Goal: Task Accomplishment & Management: Manage account settings

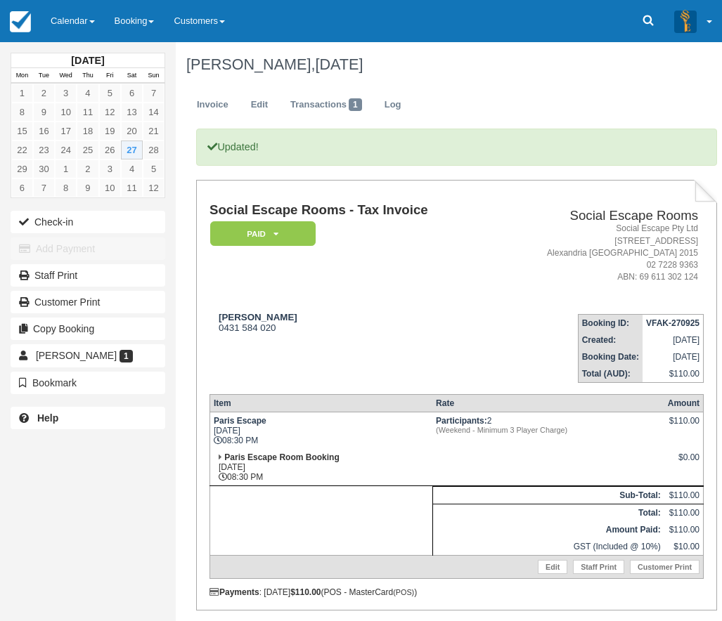
click at [66, 28] on link "Calendar" at bounding box center [73, 21] width 64 height 42
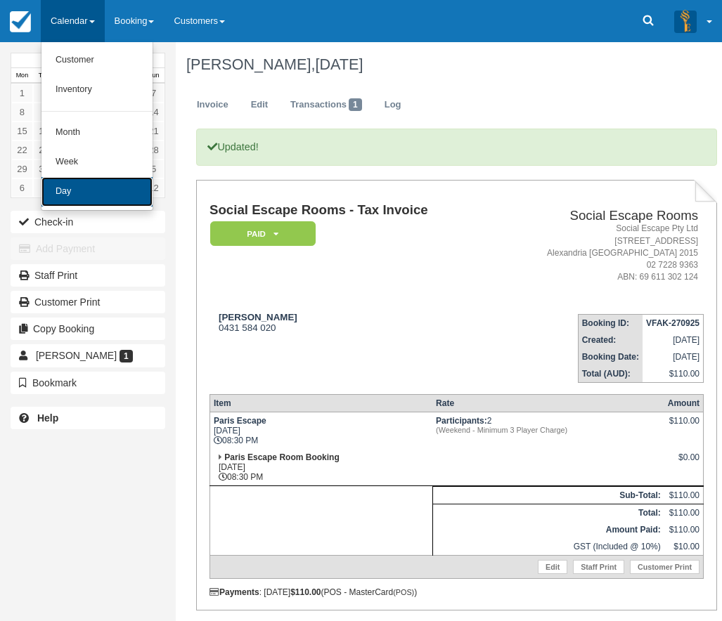
click at [70, 201] on link "Day" at bounding box center [96, 192] width 111 height 30
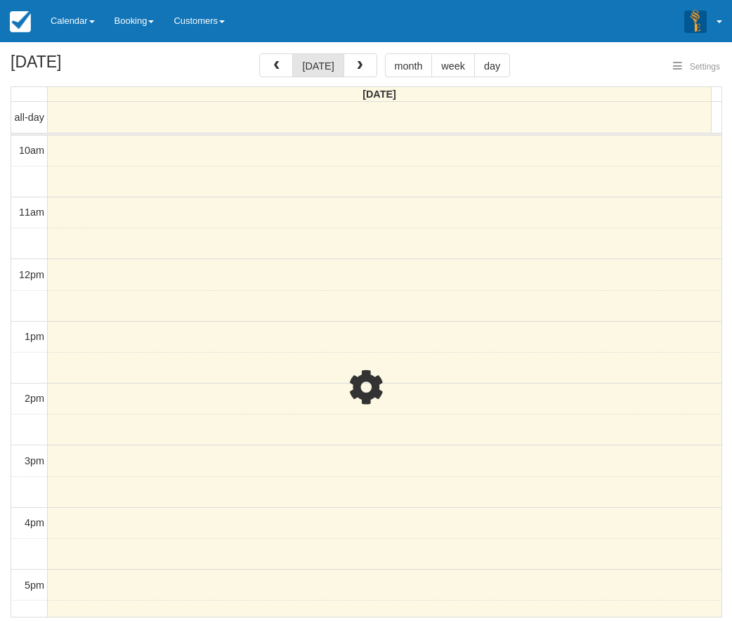
select select
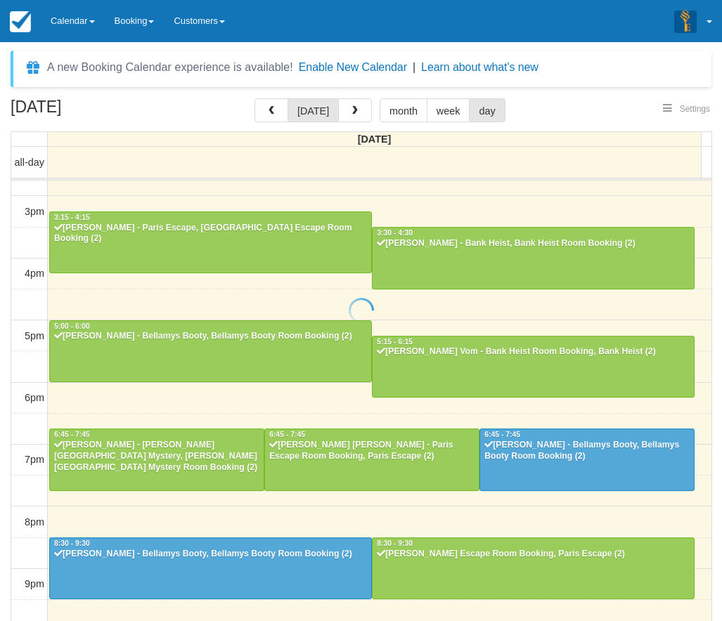
select select
click at [355, 113] on span "button" at bounding box center [355, 111] width 10 height 10
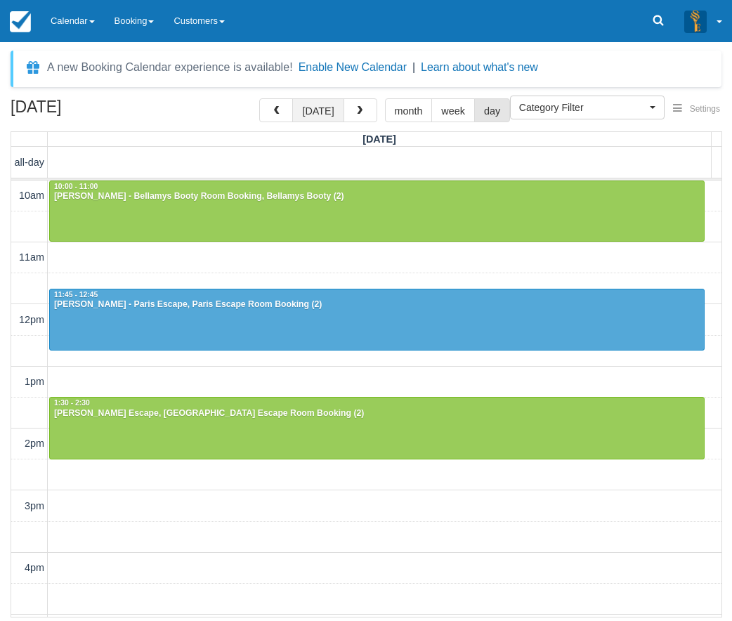
click at [323, 115] on button "[DATE]" at bounding box center [317, 110] width 51 height 24
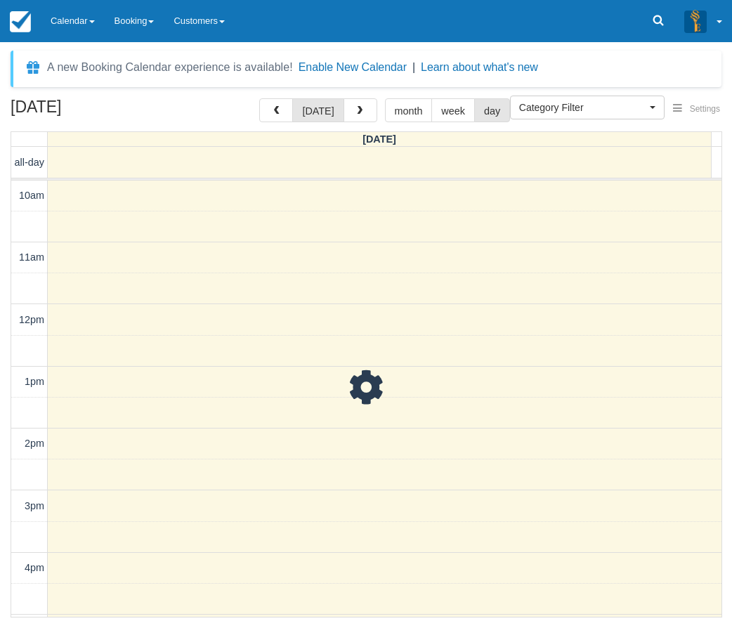
scroll to position [339, 0]
